Goal: Information Seeking & Learning: Learn about a topic

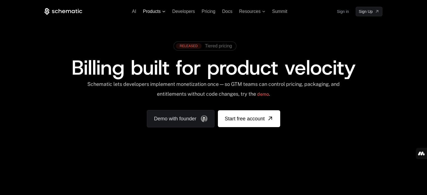
click at [160, 9] on span "Products" at bounding box center [152, 11] width 18 height 5
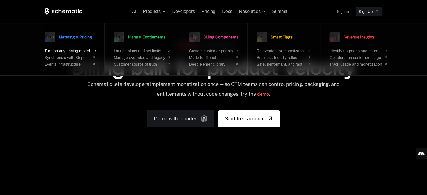
click at [76, 51] on span "Turn on any pricing model" at bounding box center [67, 51] width 45 height 4
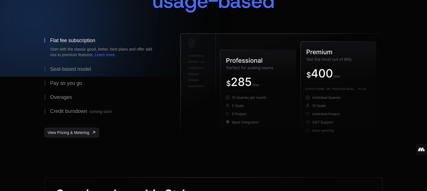
scroll to position [116, 0]
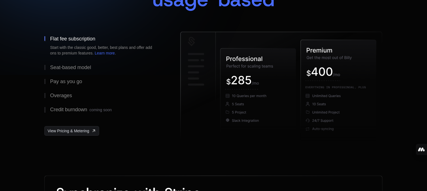
click at [51, 69] on div "Seat-based model" at bounding box center [70, 67] width 41 height 5
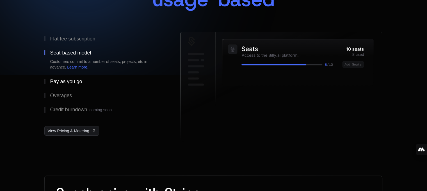
click at [54, 82] on div "Pay as you go" at bounding box center [66, 81] width 32 height 5
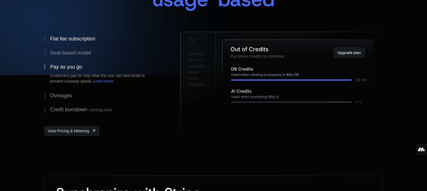
click at [58, 37] on div "Flat fee subscription" at bounding box center [72, 38] width 45 height 5
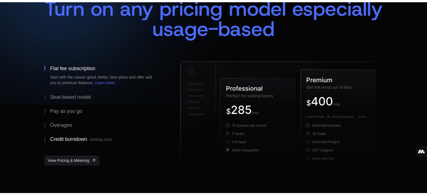
scroll to position [0, 0]
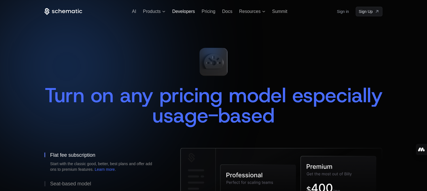
click at [189, 12] on span "Developers" at bounding box center [183, 11] width 23 height 5
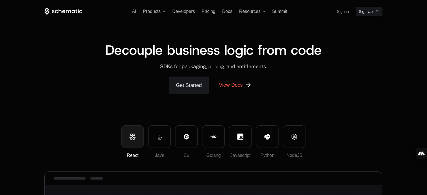
click at [230, 87] on link "View Docs" at bounding box center [235, 85] width 46 height 17
